Goal: Task Accomplishment & Management: Use online tool/utility

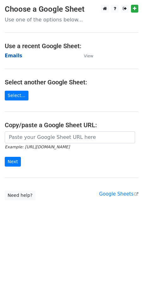
click at [14, 55] on strong "Emails" at bounding box center [13, 56] width 17 height 6
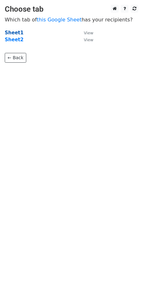
click at [16, 31] on strong "Sheet1" at bounding box center [14, 33] width 19 height 6
